Goal: Transaction & Acquisition: Purchase product/service

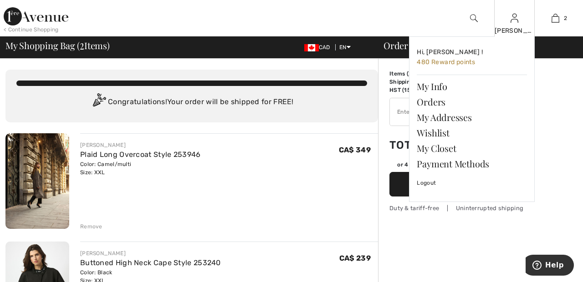
click at [514, 22] on img at bounding box center [515, 18] width 8 height 11
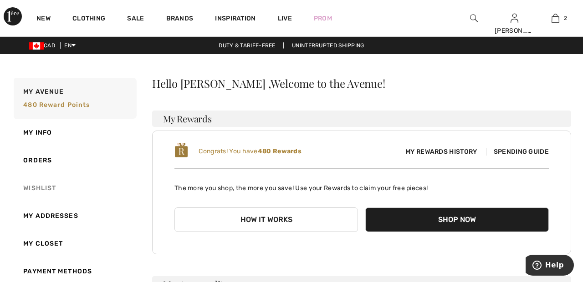
click at [44, 186] on link "Wishlist" at bounding box center [74, 188] width 125 height 28
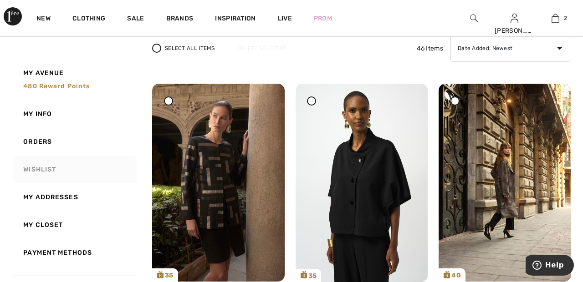
scroll to position [81, 0]
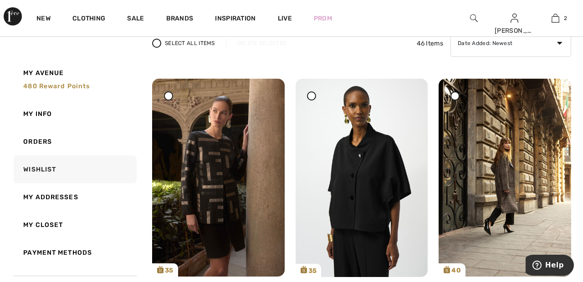
click at [313, 97] on icon at bounding box center [312, 96] width 4 height 4
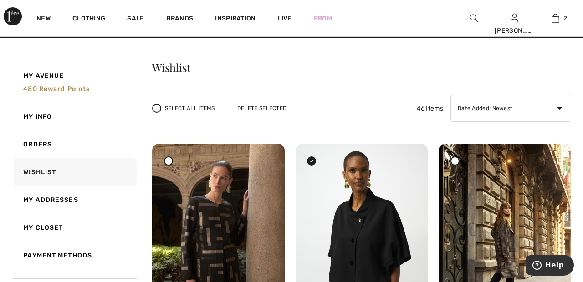
scroll to position [15, 0]
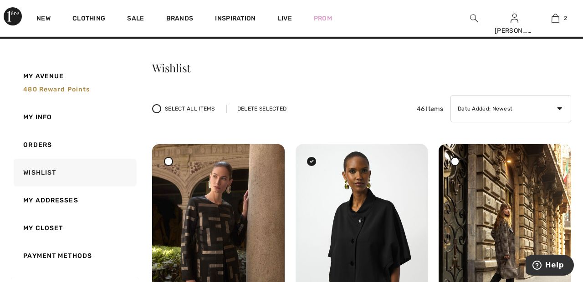
click at [278, 109] on div "Delete Selected" at bounding box center [262, 109] width 72 height 8
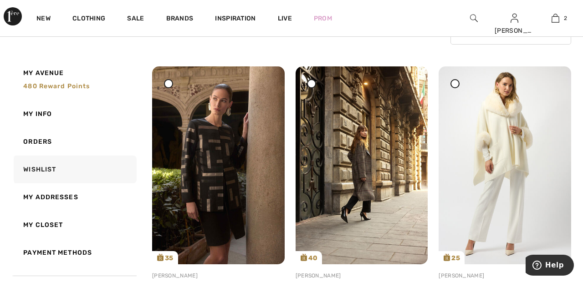
scroll to position [94, 0]
click at [172, 86] on div at bounding box center [168, 83] width 9 height 9
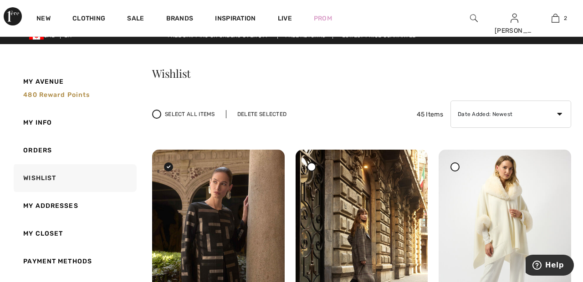
scroll to position [0, 0]
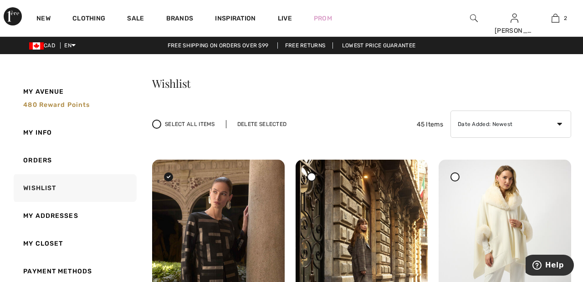
click at [266, 126] on div "Delete Selected" at bounding box center [262, 124] width 72 height 8
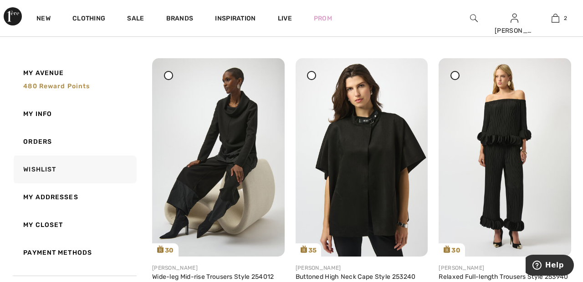
scroll to position [389, 0]
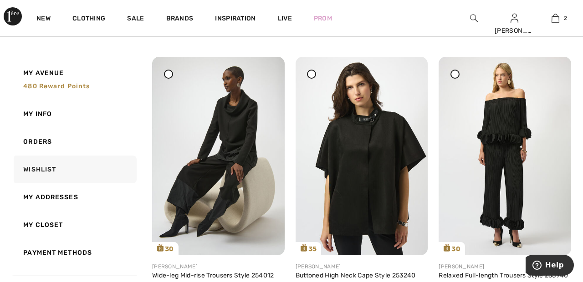
click at [169, 78] on span at bounding box center [168, 73] width 11 height 11
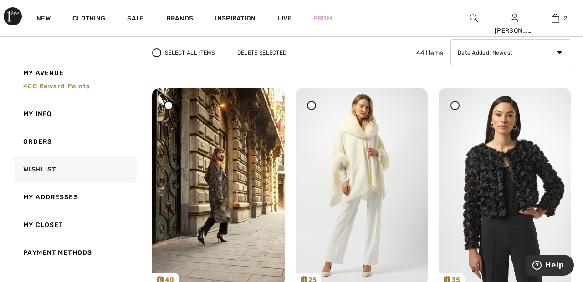
scroll to position [0, 0]
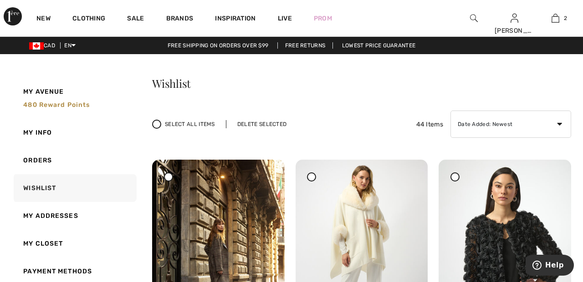
click at [268, 126] on div "Delete Selected" at bounding box center [262, 124] width 72 height 8
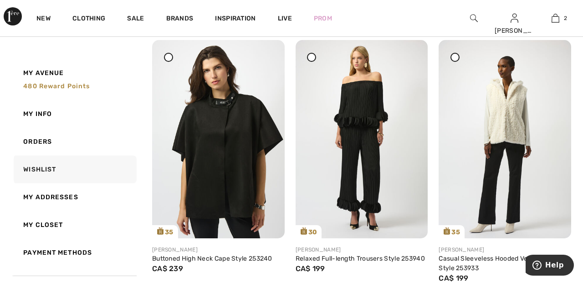
scroll to position [405, 0]
click at [519, 124] on img at bounding box center [505, 140] width 133 height 198
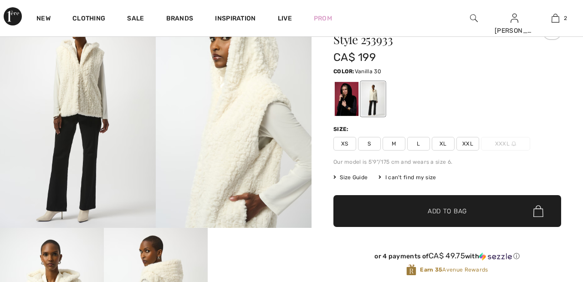
click at [472, 142] on span "XXL" at bounding box center [468, 144] width 23 height 14
click at [478, 215] on span "✔ Added to Bag Add to Bag" at bounding box center [447, 211] width 228 height 32
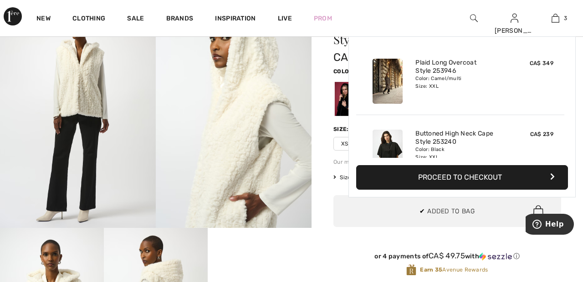
scroll to position [99, 0]
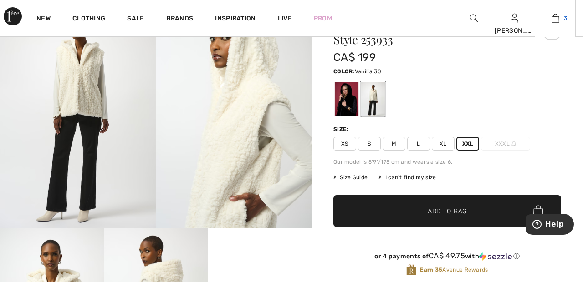
click at [556, 22] on img at bounding box center [556, 18] width 8 height 11
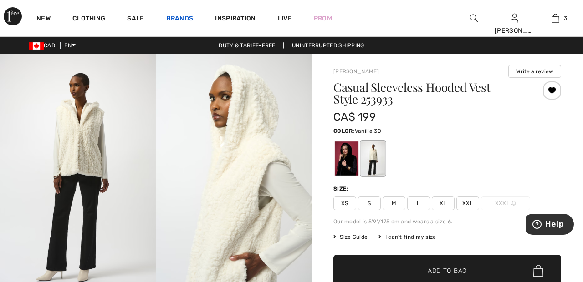
click at [180, 17] on link "Brands" at bounding box center [179, 20] width 27 height 10
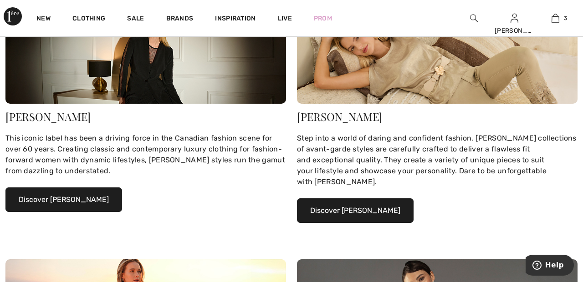
scroll to position [160, 0]
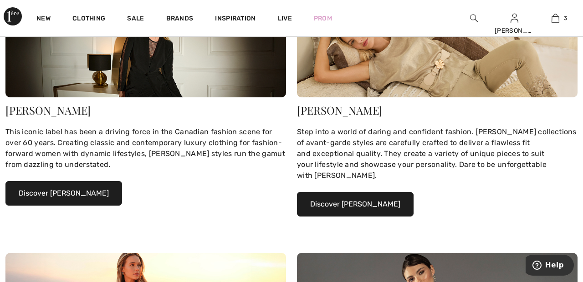
click at [95, 193] on button "Discover Joseph Ribkoff" at bounding box center [63, 193] width 117 height 25
click at [93, 189] on button "Discover Joseph Ribkoff" at bounding box center [63, 193] width 117 height 25
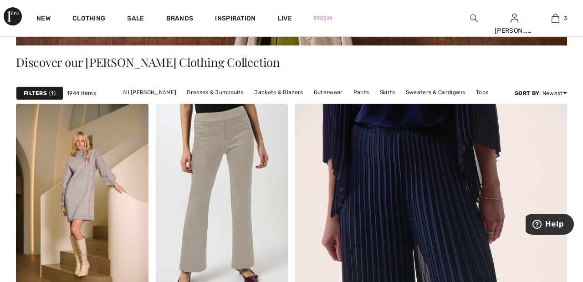
scroll to position [192, 0]
click at [359, 91] on link "Pants" at bounding box center [361, 93] width 25 height 12
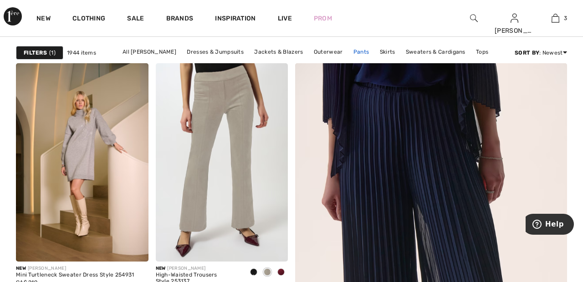
scroll to position [236, 0]
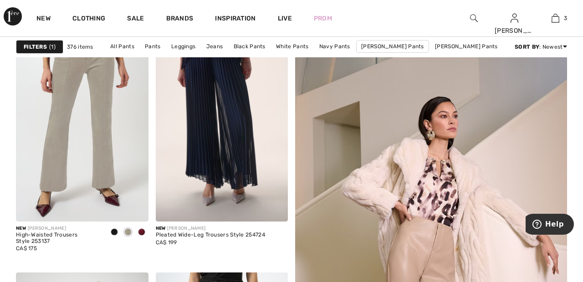
scroll to position [109, 0]
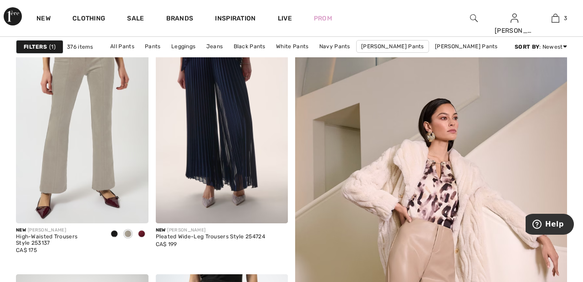
click at [50, 48] on span "1" at bounding box center [52, 47] width 6 height 8
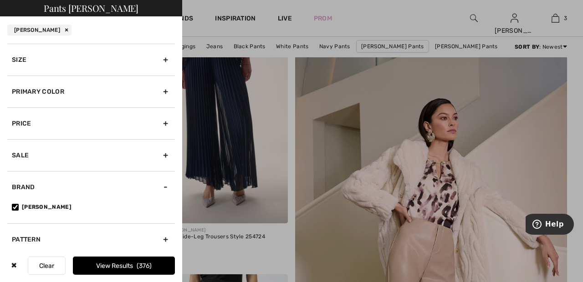
click at [171, 91] on div "Primary Color" at bounding box center [91, 92] width 168 height 32
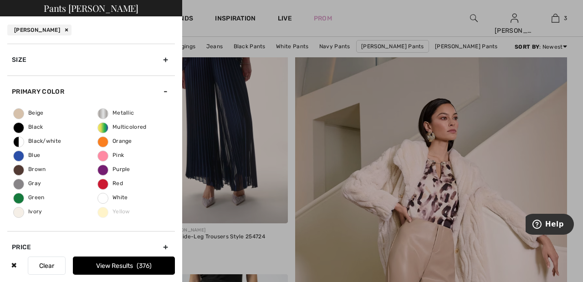
click at [21, 214] on span "Ivory" at bounding box center [28, 212] width 29 height 6
click at [0, 0] on input "Ivory" at bounding box center [0, 0] width 0 height 0
click at [148, 267] on span "26" at bounding box center [145, 266] width 12 height 8
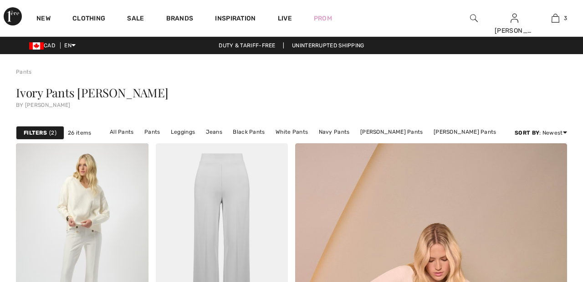
checkbox input "true"
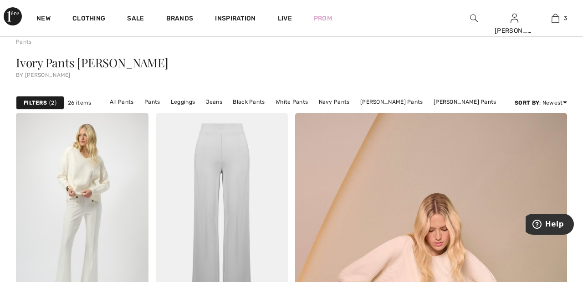
scroll to position [30, 0]
click at [59, 105] on div "Filters 2" at bounding box center [40, 104] width 48 height 14
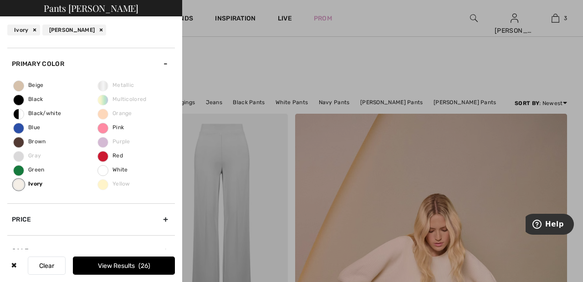
scroll to position [0, 0]
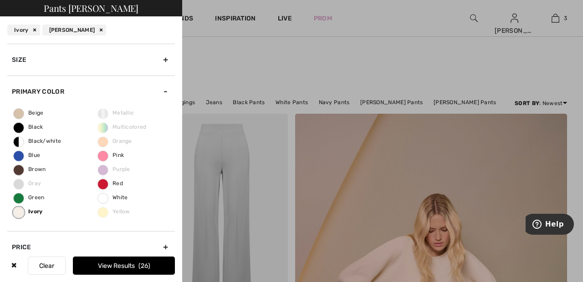
click at [170, 56] on div "Size" at bounding box center [91, 60] width 168 height 32
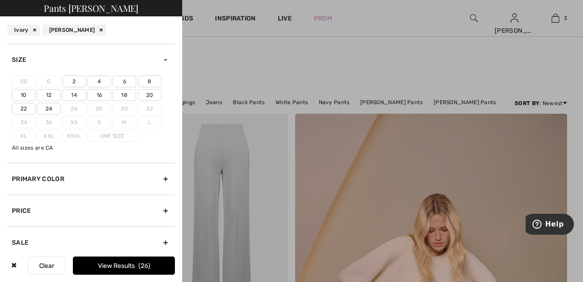
click at [158, 96] on label "20" at bounding box center [150, 95] width 24 height 12
click at [0, 0] on input"] "20" at bounding box center [0, 0] width 0 height 0
click at [24, 106] on label "22" at bounding box center [24, 109] width 24 height 12
click at [0, 0] on input"] "22" at bounding box center [0, 0] width 0 height 0
click at [149, 262] on span "17" at bounding box center [144, 266] width 10 height 8
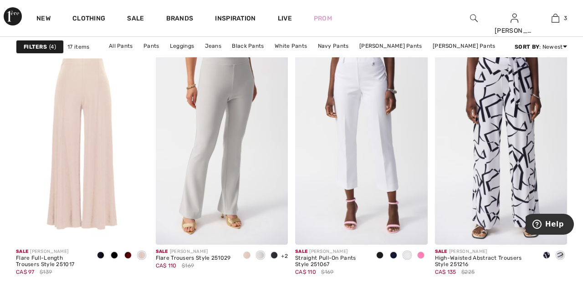
scroll to position [600, 0]
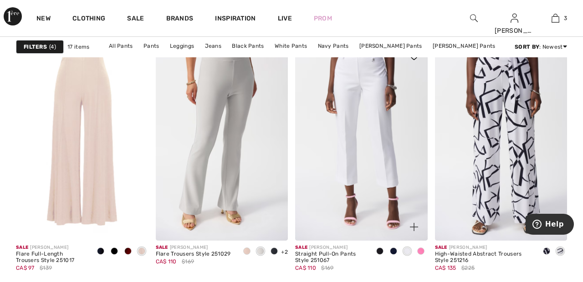
click at [374, 118] on img at bounding box center [361, 142] width 133 height 199
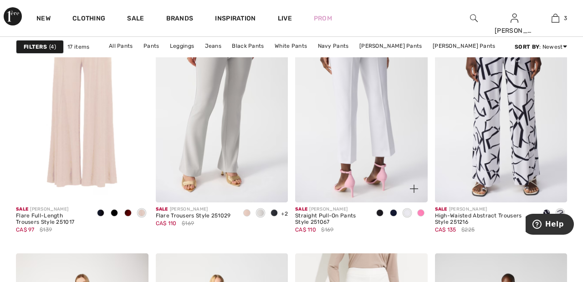
scroll to position [644, 0]
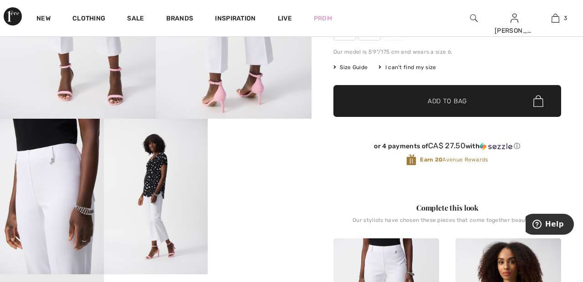
scroll to position [178, 0]
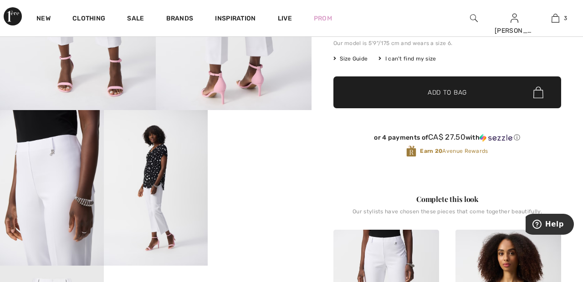
click at [266, 162] on video "Your browser does not support the video tag." at bounding box center [260, 136] width 104 height 52
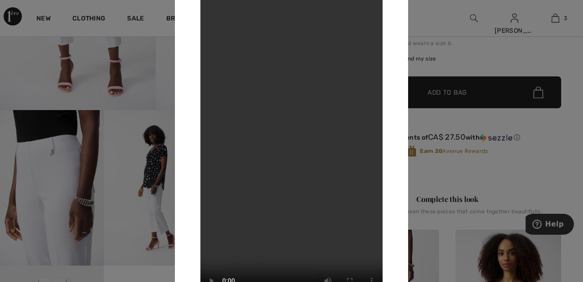
click at [465, 58] on div at bounding box center [291, 141] width 583 height 282
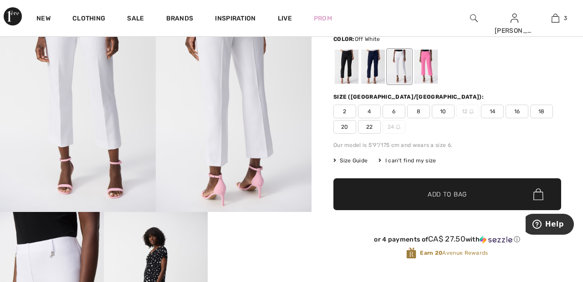
scroll to position [0, 0]
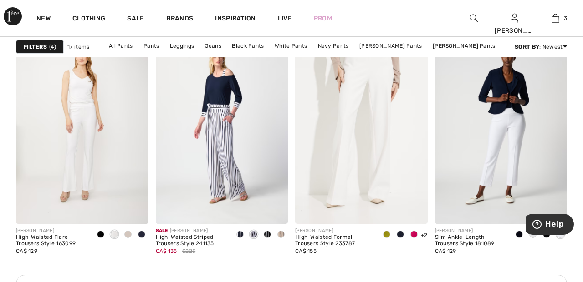
scroll to position [867, 0]
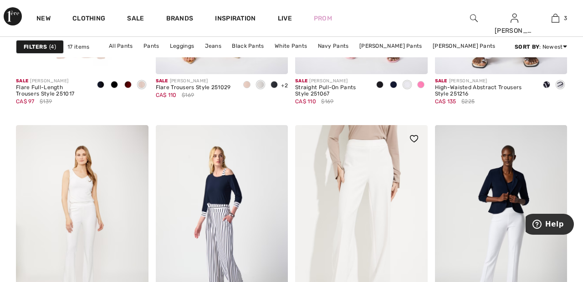
click at [387, 174] on img at bounding box center [361, 224] width 133 height 199
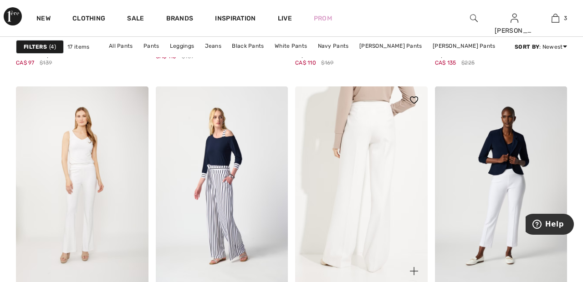
scroll to position [811, 0]
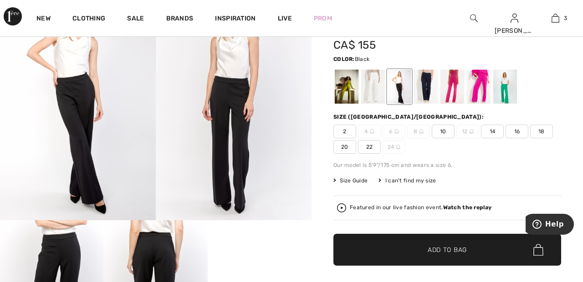
scroll to position [70, 0]
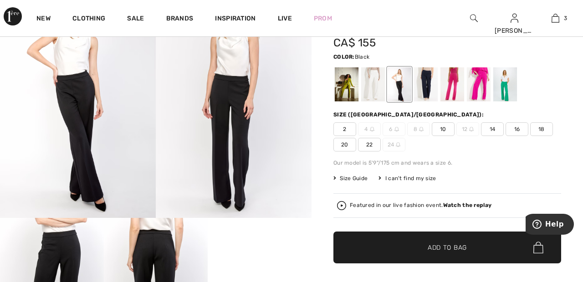
click at [376, 84] on div at bounding box center [373, 84] width 24 height 34
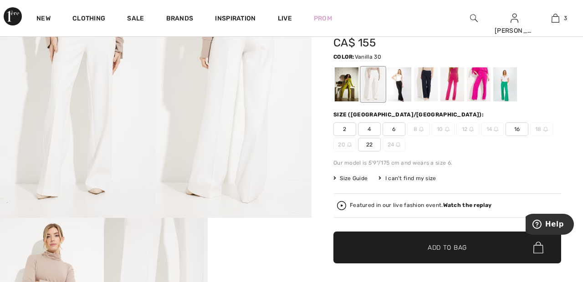
click at [368, 143] on span "22" at bounding box center [369, 145] width 23 height 14
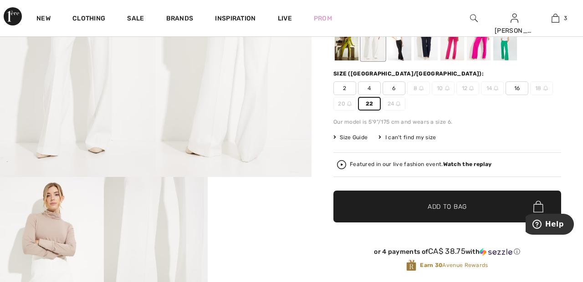
scroll to position [112, 0]
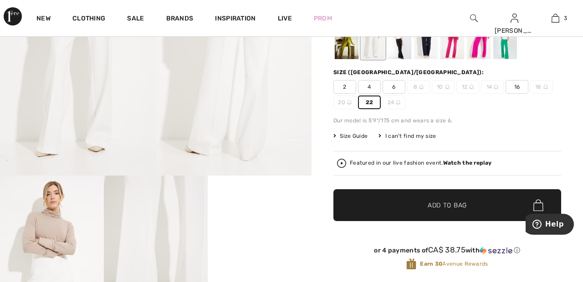
click at [459, 204] on span "Add to Bag" at bounding box center [447, 206] width 39 height 10
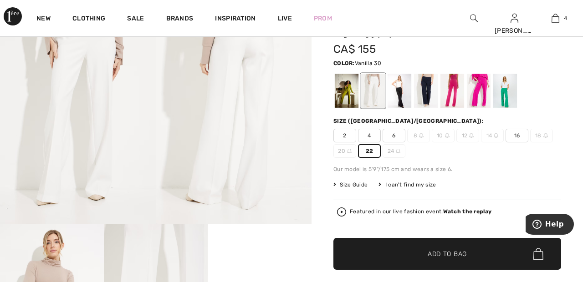
scroll to position [68, 0]
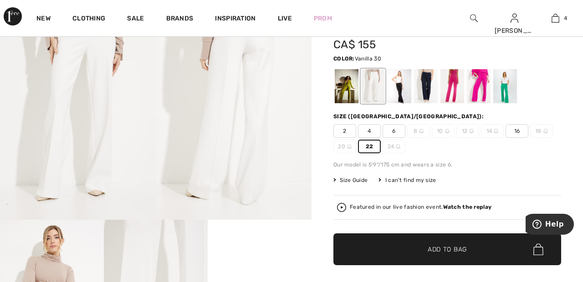
click at [469, 207] on strong "Watch the replay" at bounding box center [467, 207] width 49 height 6
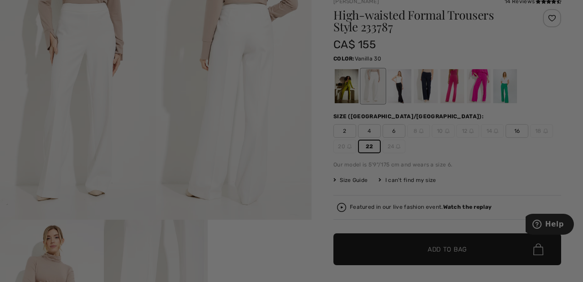
scroll to position [0, 0]
checkbox input "true"
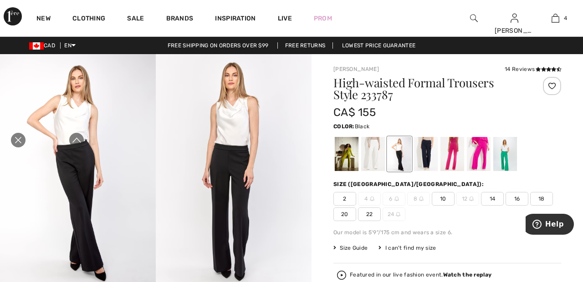
click at [18, 144] on icon "Close live curation" at bounding box center [18, 140] width 6 height 6
click at [518, 66] on div "14 Reviews" at bounding box center [533, 69] width 56 height 8
click at [536, 69] on icon at bounding box center [538, 69] width 5 height 5
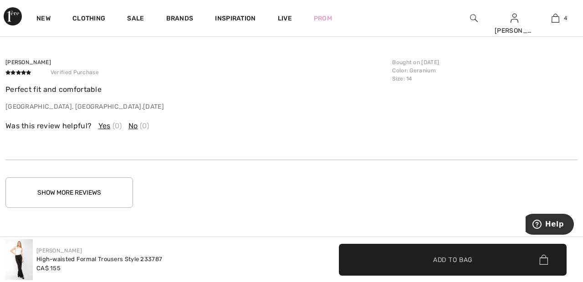
scroll to position [1715, 0]
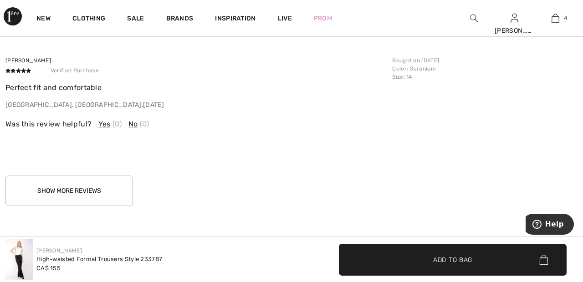
click at [111, 186] on button "Show More Reviews" at bounding box center [69, 191] width 128 height 31
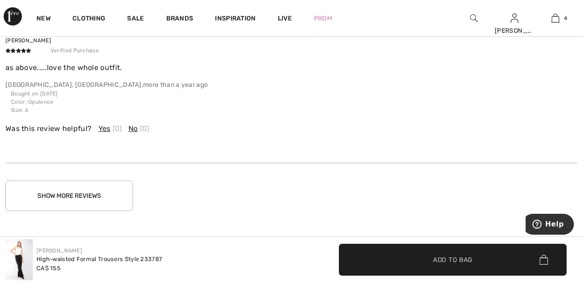
scroll to position [2213, 0]
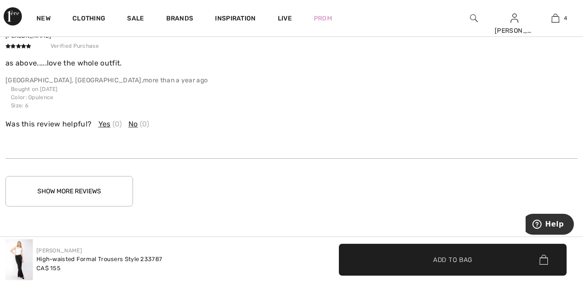
click at [122, 191] on button "Show More Reviews" at bounding box center [69, 191] width 128 height 31
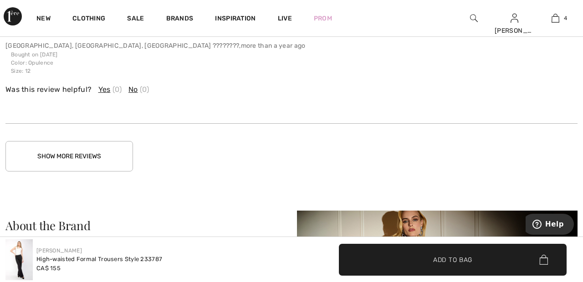
scroll to position [2801, 0]
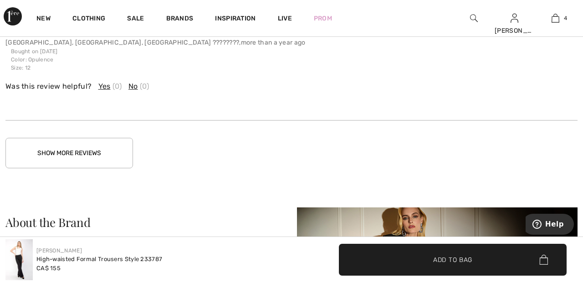
click at [100, 147] on button "Show More Reviews" at bounding box center [69, 153] width 128 height 31
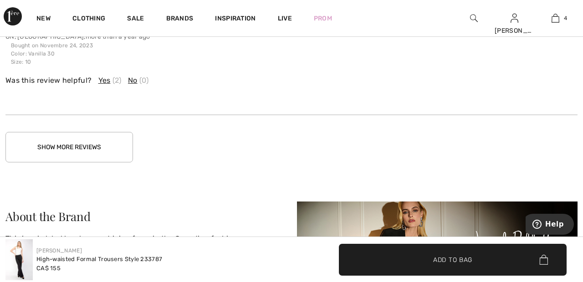
scroll to position [3494, 0]
click at [113, 150] on button "Show More Reviews" at bounding box center [69, 147] width 128 height 31
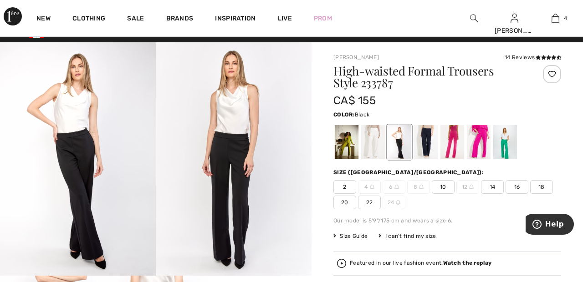
scroll to position [13, 0]
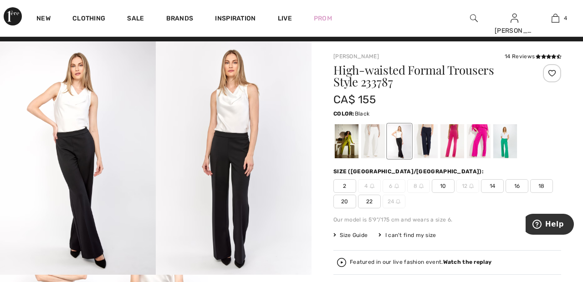
click at [371, 138] on div at bounding box center [373, 141] width 24 height 34
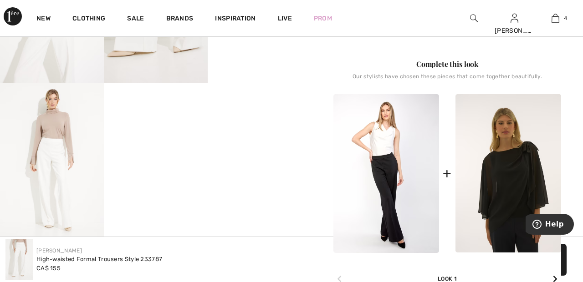
scroll to position [361, 0]
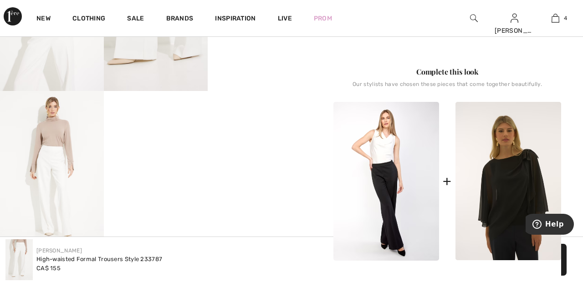
scroll to position [354, 0]
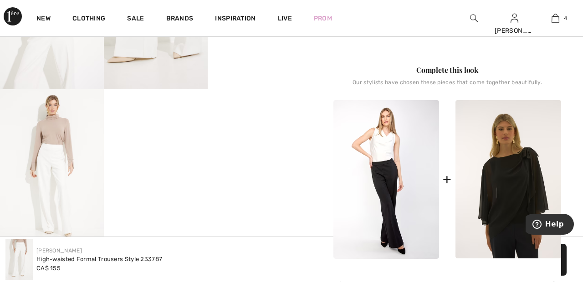
click at [45, 173] on img at bounding box center [52, 167] width 104 height 156
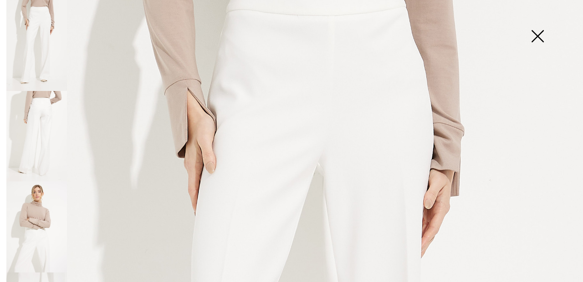
scroll to position [82, 0]
click at [45, 127] on img at bounding box center [36, 136] width 61 height 91
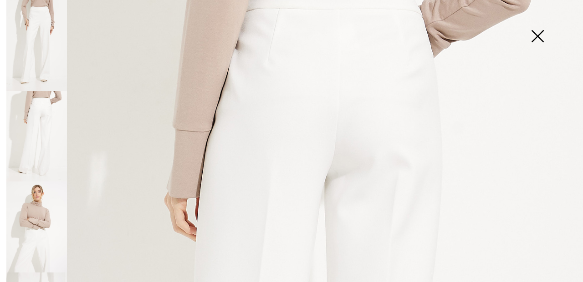
scroll to position [0, 0]
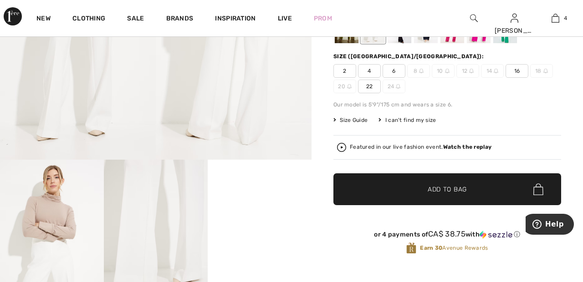
scroll to position [122, 0]
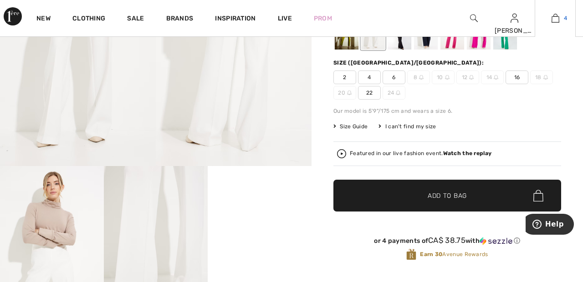
click at [565, 18] on span "4" at bounding box center [565, 18] width 3 height 8
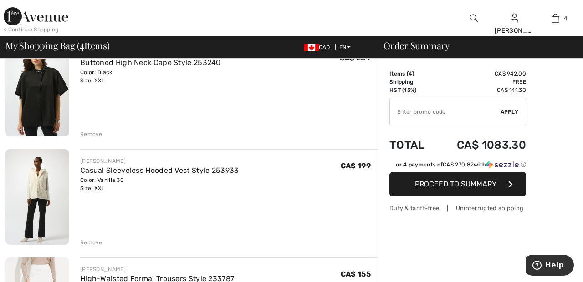
scroll to position [198, 0]
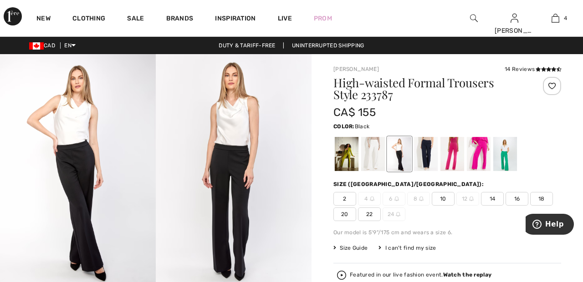
click at [375, 151] on div at bounding box center [373, 154] width 24 height 34
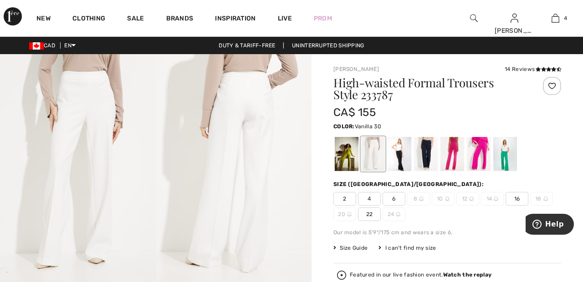
click at [557, 86] on div at bounding box center [552, 86] width 18 height 18
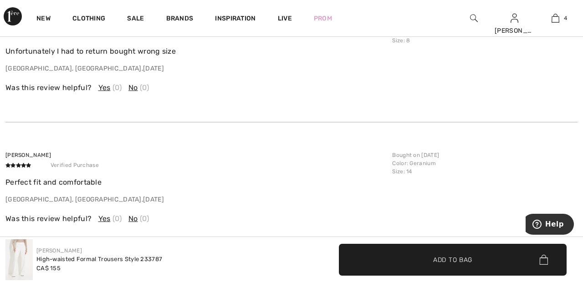
scroll to position [1627, 0]
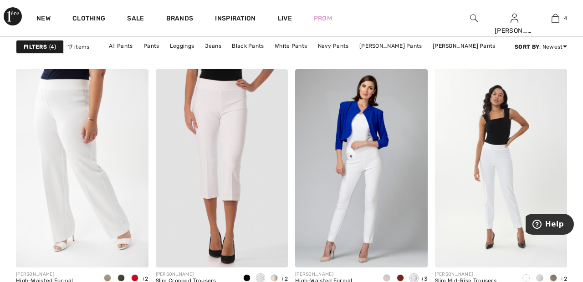
scroll to position [1167, 0]
click at [92, 148] on img at bounding box center [82, 168] width 133 height 199
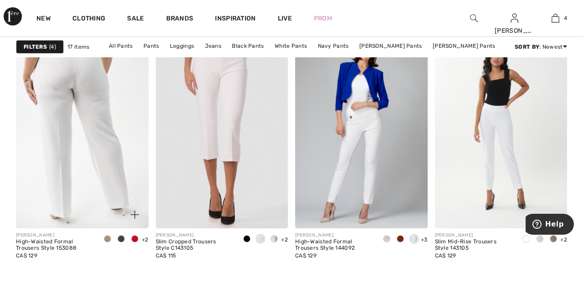
scroll to position [1211, 0]
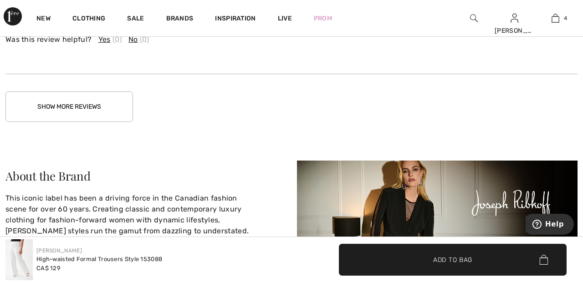
scroll to position [1801, 0]
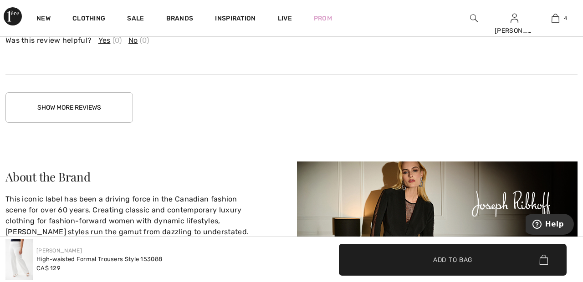
click at [109, 100] on button "Show More Reviews" at bounding box center [69, 107] width 128 height 31
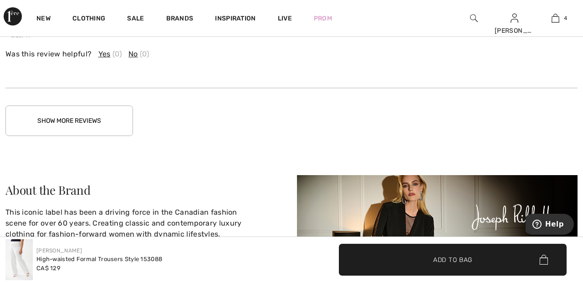
scroll to position [2339, 0]
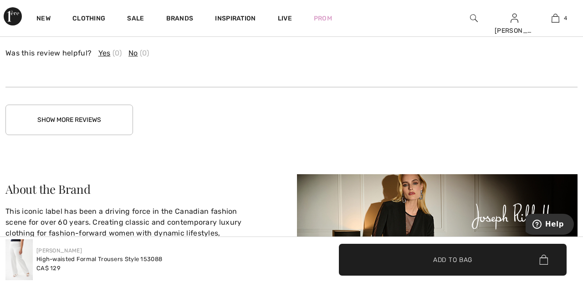
click at [110, 105] on button "Show More Reviews" at bounding box center [69, 120] width 128 height 31
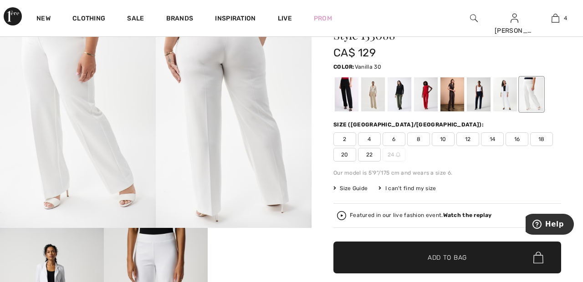
scroll to position [85, 0]
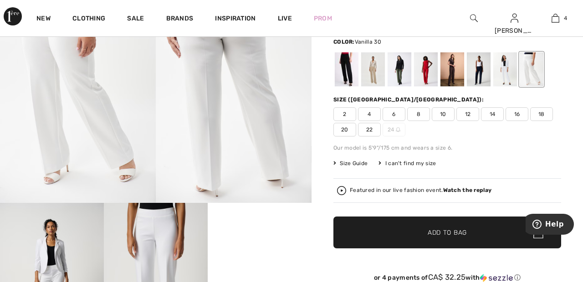
click at [464, 188] on strong "Watch the replay" at bounding box center [467, 190] width 49 height 6
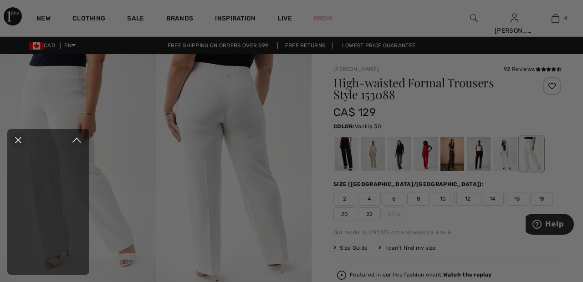
scroll to position [0, 0]
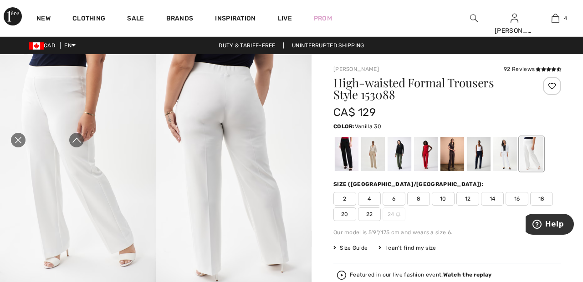
click at [22, 151] on div "Close live curation" at bounding box center [18, 140] width 22 height 22
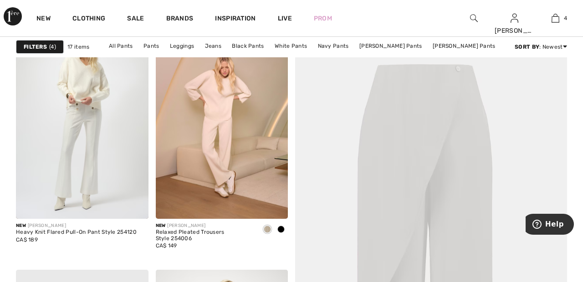
scroll to position [123, 0]
click at [90, 149] on img at bounding box center [82, 120] width 133 height 199
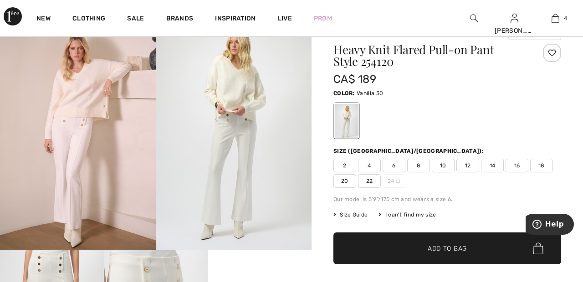
click at [556, 51] on div at bounding box center [552, 53] width 18 height 18
click at [373, 176] on span "22" at bounding box center [369, 181] width 23 height 14
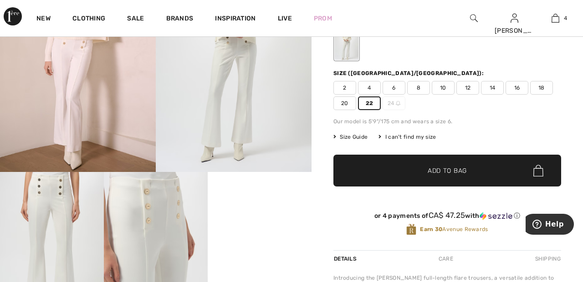
scroll to position [119, 0]
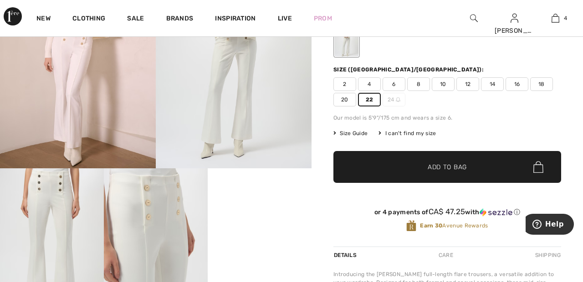
click at [457, 169] on span "Add to Bag" at bounding box center [447, 168] width 39 height 10
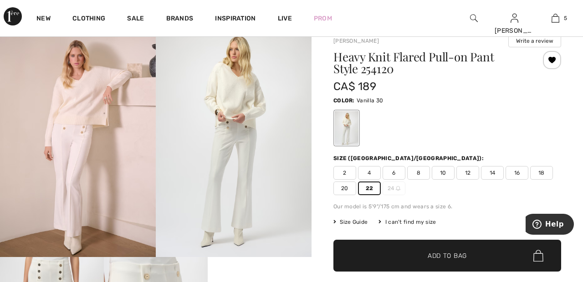
scroll to position [0, 0]
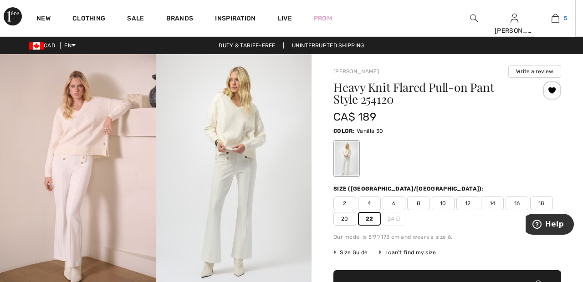
click at [561, 17] on link "5" at bounding box center [555, 18] width 40 height 11
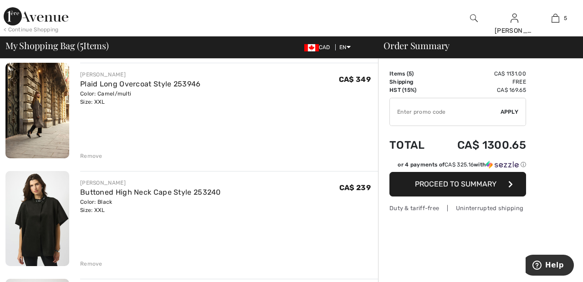
scroll to position [65, 0]
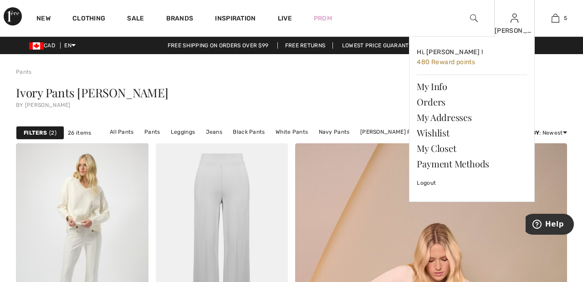
click at [515, 22] on img at bounding box center [515, 18] width 8 height 11
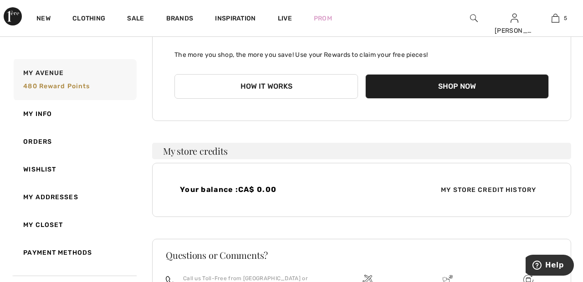
scroll to position [134, 0]
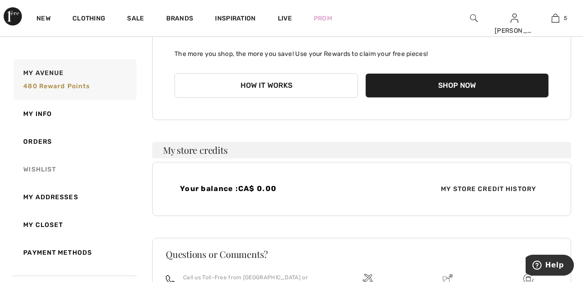
click at [50, 169] on link "Wishlist" at bounding box center [74, 170] width 125 height 28
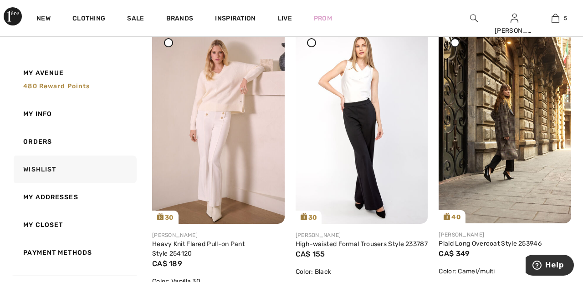
click at [313, 45] on div at bounding box center [311, 42] width 9 height 9
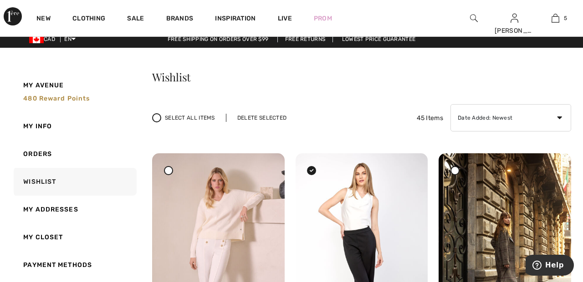
scroll to position [0, 0]
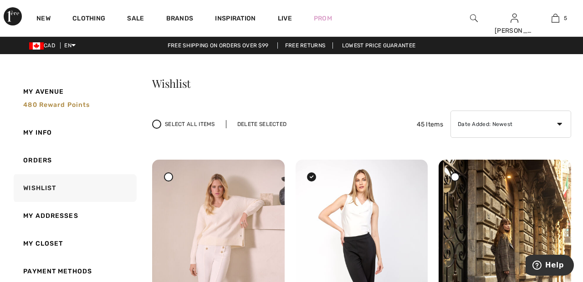
click at [268, 122] on div "Delete Selected" at bounding box center [262, 124] width 72 height 8
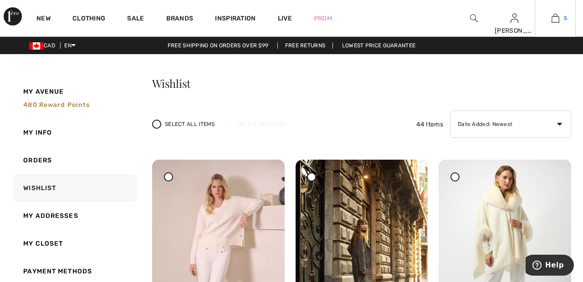
click at [561, 20] on link "5" at bounding box center [555, 18] width 40 height 11
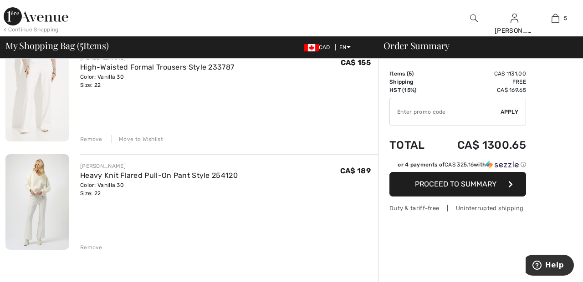
scroll to position [413, 0]
click at [149, 139] on div "Move to Wishlist" at bounding box center [137, 138] width 52 height 8
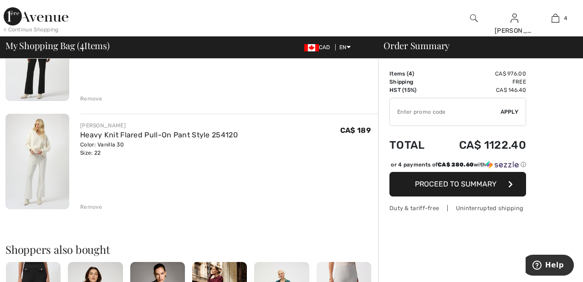
scroll to position [344, 0]
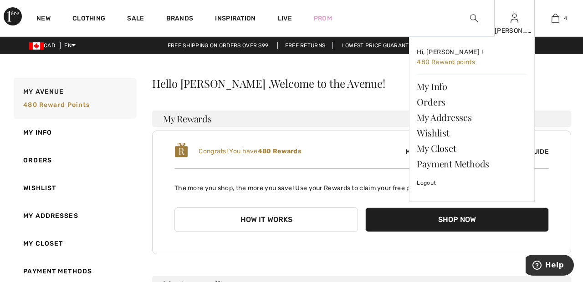
click at [515, 24] on img at bounding box center [515, 18] width 8 height 11
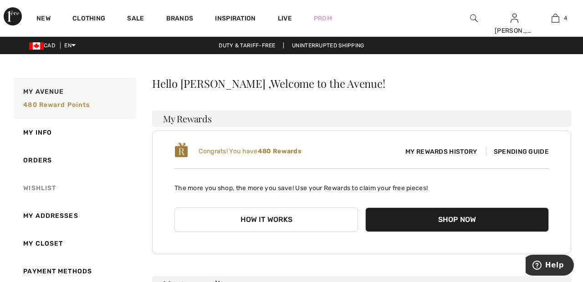
click at [46, 188] on link "Wishlist" at bounding box center [74, 188] width 125 height 28
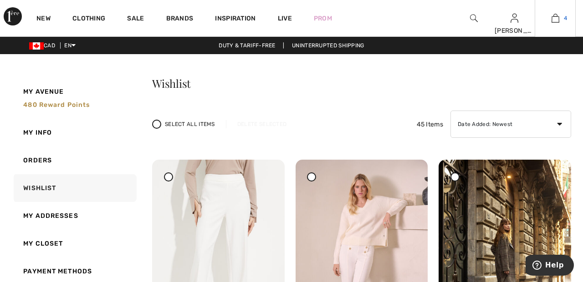
click at [559, 17] on link "4" at bounding box center [555, 18] width 40 height 11
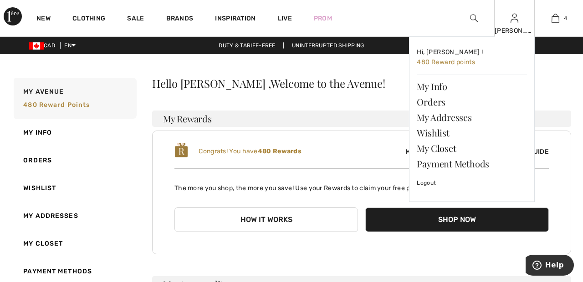
click at [518, 22] on img at bounding box center [515, 18] width 8 height 11
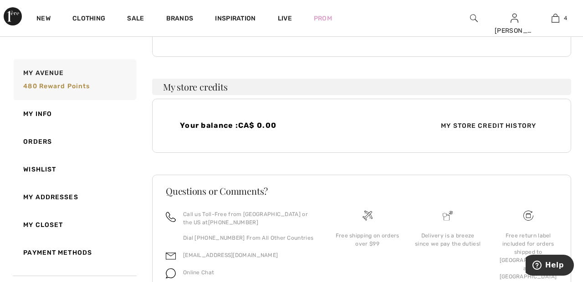
scroll to position [198, 0]
click at [55, 171] on link "Wishlist" at bounding box center [74, 170] width 125 height 28
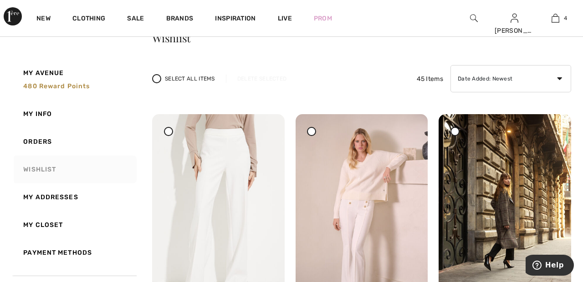
scroll to position [0, 0]
